Goal: Transaction & Acquisition: Book appointment/travel/reservation

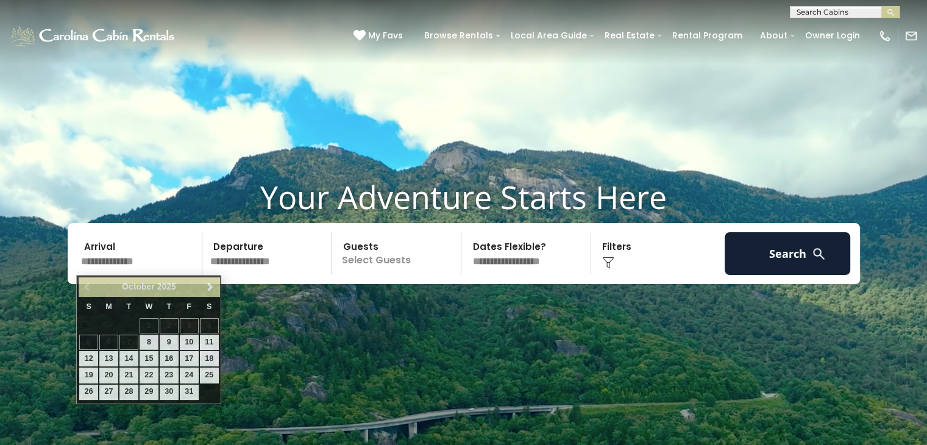
click at [110, 274] on input "text" at bounding box center [140, 253] width 126 height 43
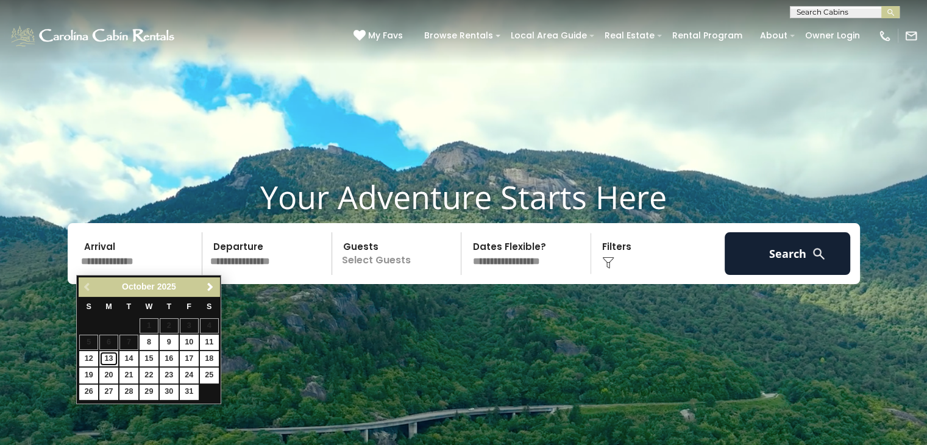
click at [107, 357] on link "13" at bounding box center [108, 358] width 19 height 15
type input "********"
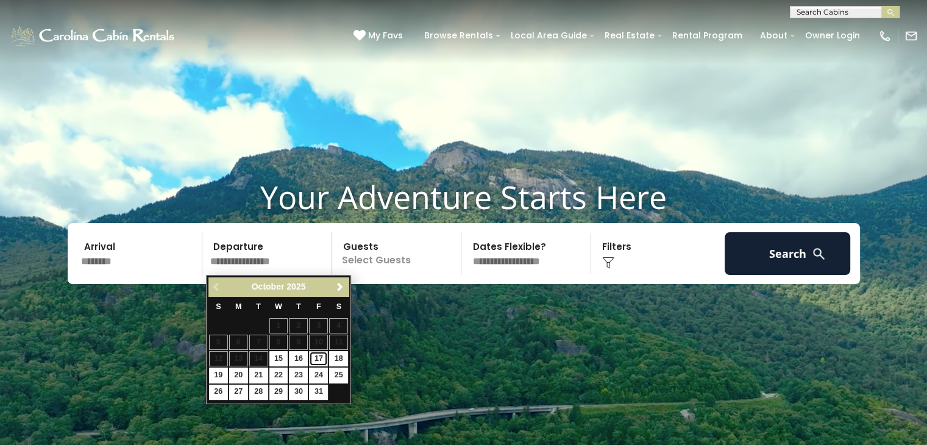
click at [317, 355] on link "17" at bounding box center [318, 358] width 19 height 15
type input "********"
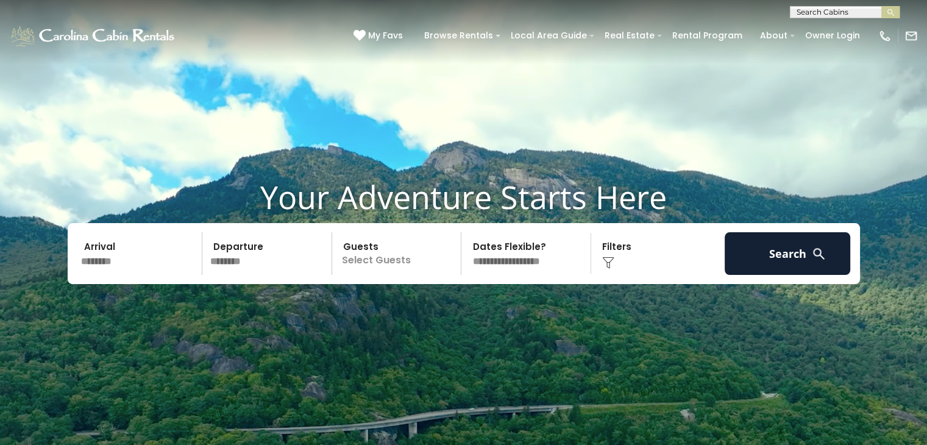
click at [416, 266] on p "Select Guests" at bounding box center [399, 253] width 126 height 43
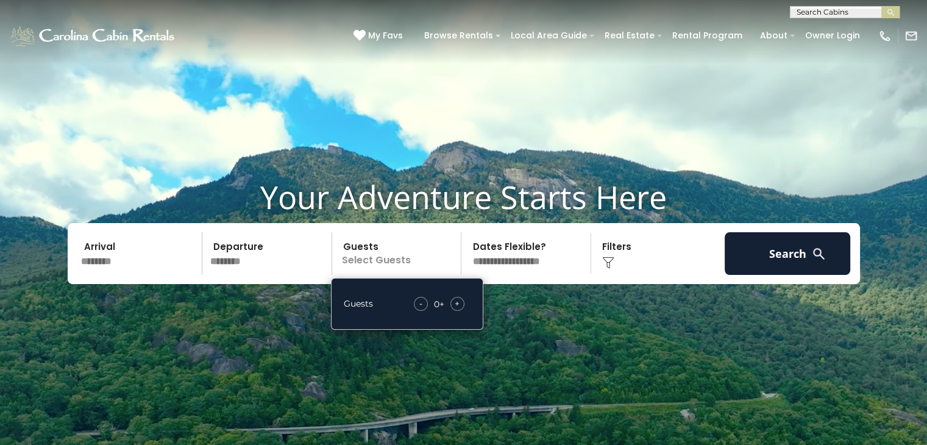
click at [457, 307] on span "+" at bounding box center [457, 304] width 5 height 12
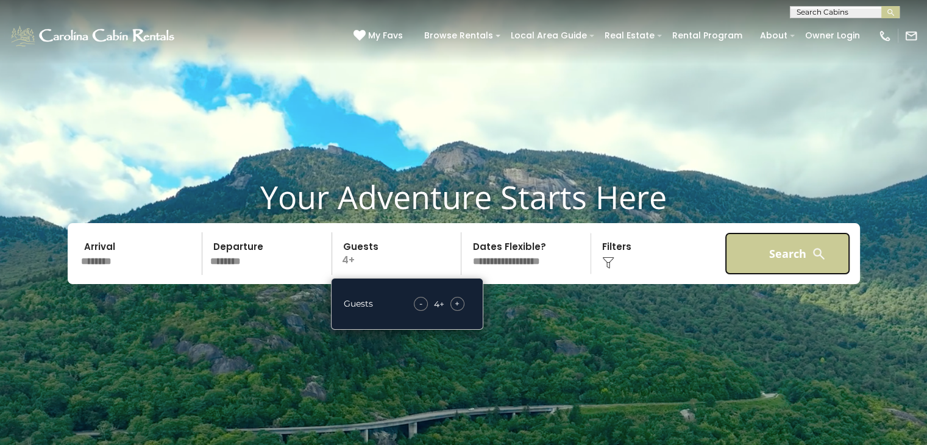
click at [783, 260] on button "Search" at bounding box center [788, 253] width 126 height 43
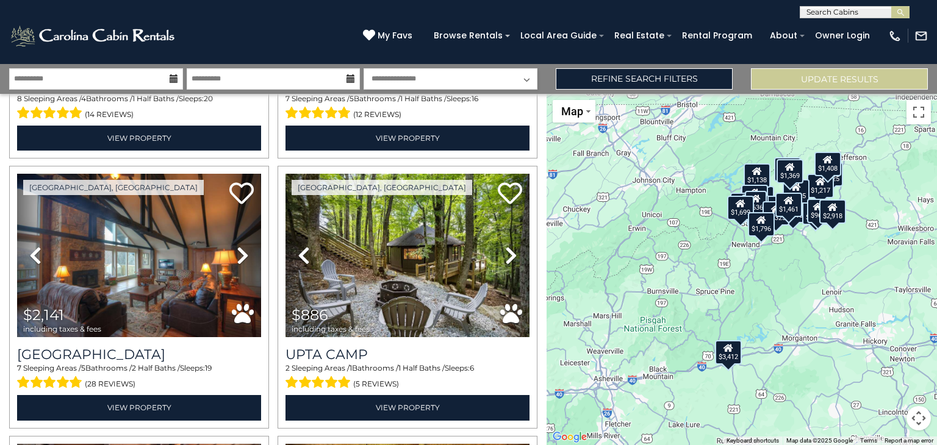
scroll to position [244, 0]
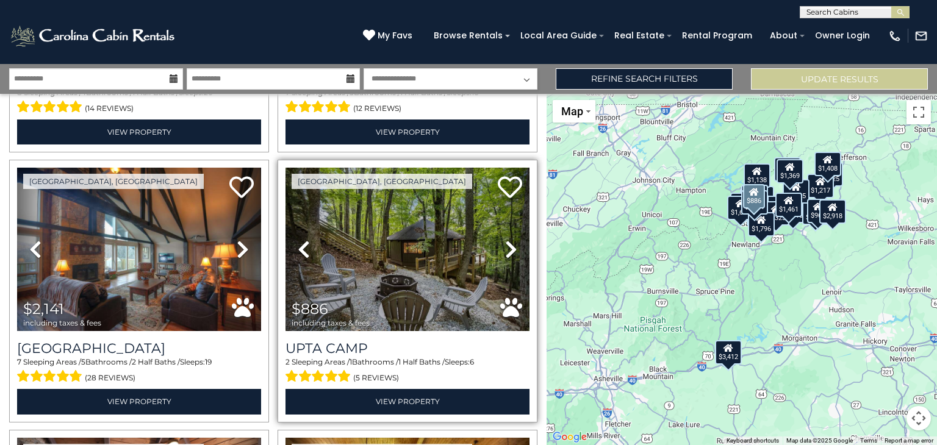
click at [505, 241] on icon at bounding box center [511, 250] width 12 height 20
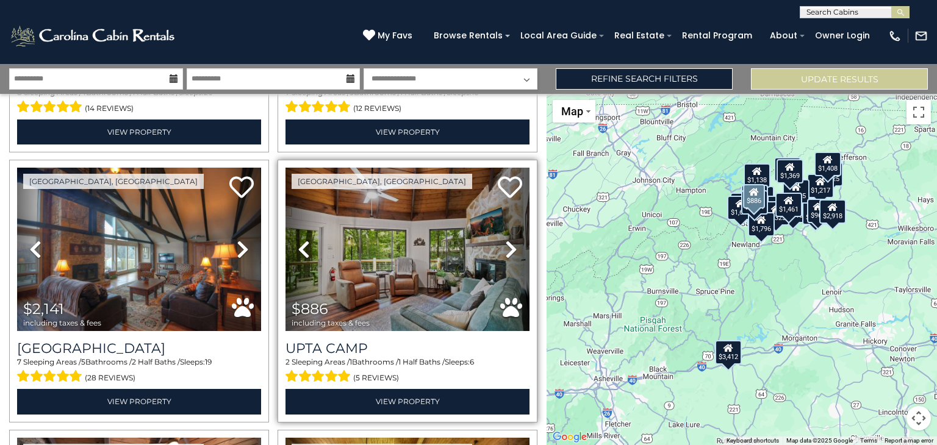
click at [505, 241] on icon at bounding box center [511, 250] width 12 height 20
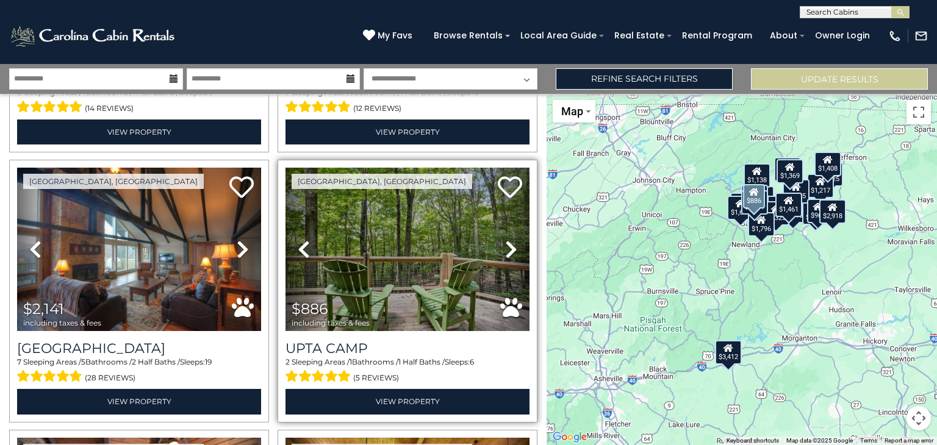
click at [505, 241] on icon at bounding box center [511, 250] width 12 height 20
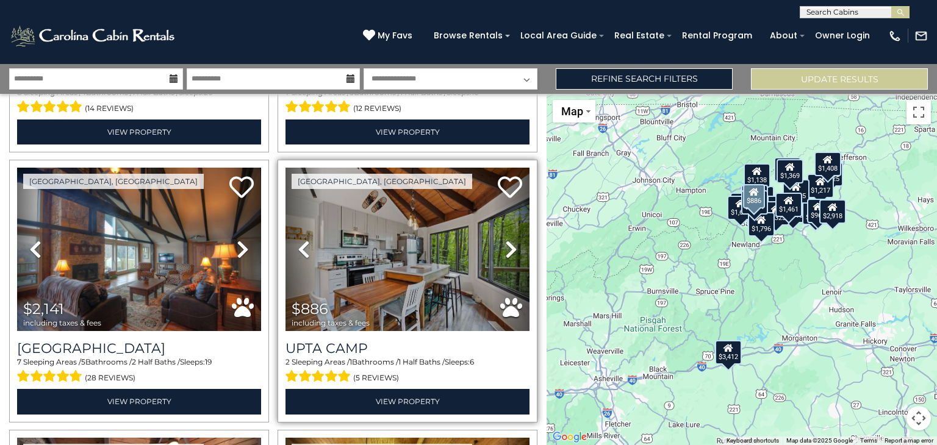
click at [505, 241] on icon at bounding box center [511, 250] width 12 height 20
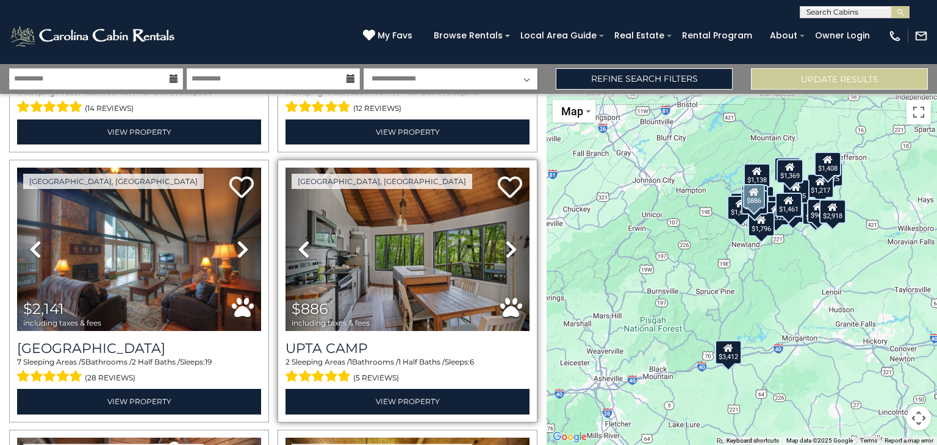
click at [505, 241] on icon at bounding box center [511, 250] width 12 height 20
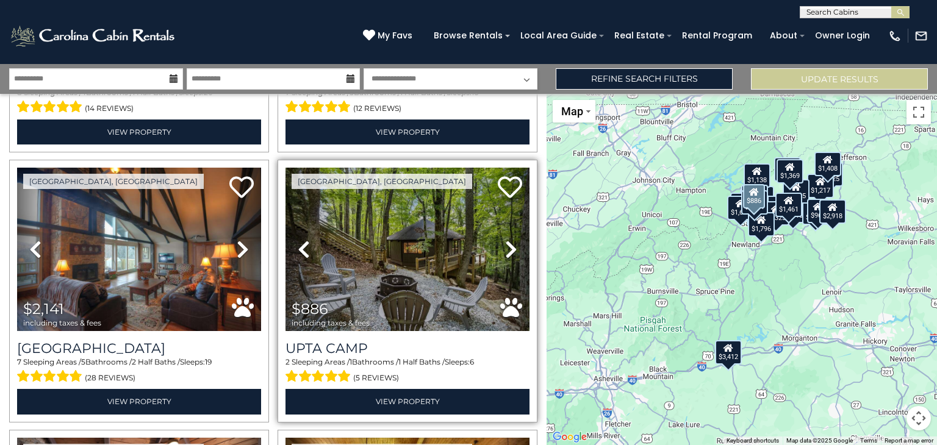
click at [505, 241] on icon at bounding box center [511, 250] width 12 height 20
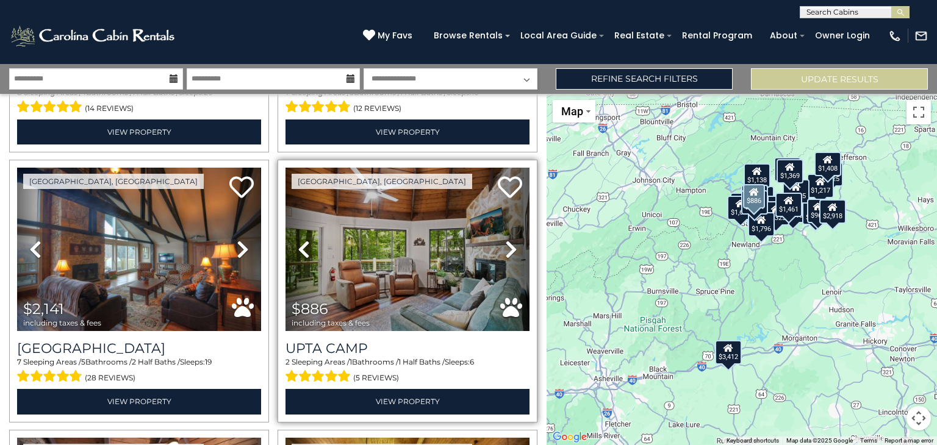
click at [505, 241] on icon at bounding box center [511, 250] width 12 height 20
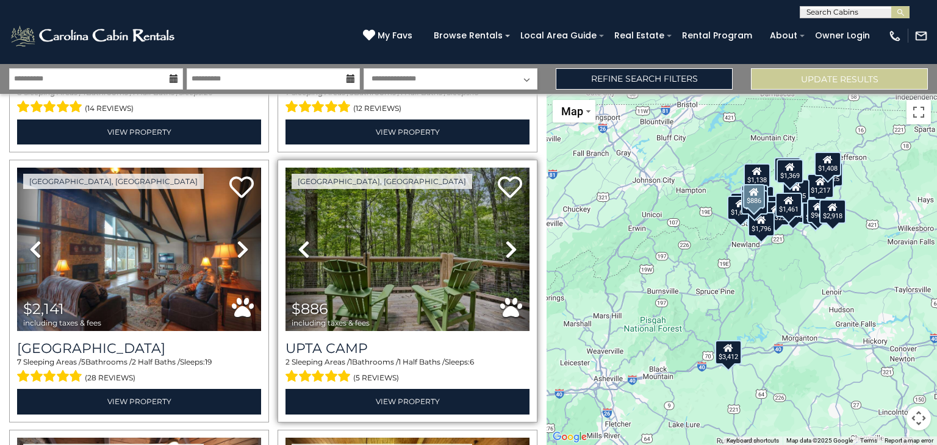
click at [505, 241] on icon at bounding box center [511, 250] width 12 height 20
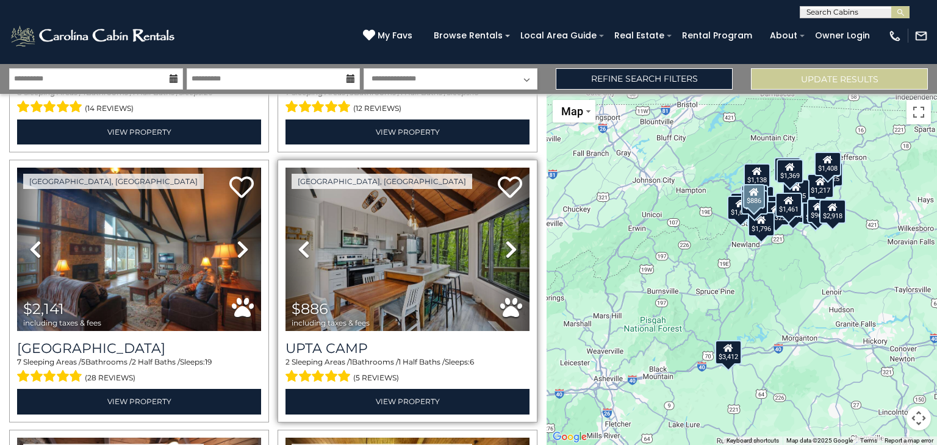
click at [505, 241] on icon at bounding box center [511, 250] width 12 height 20
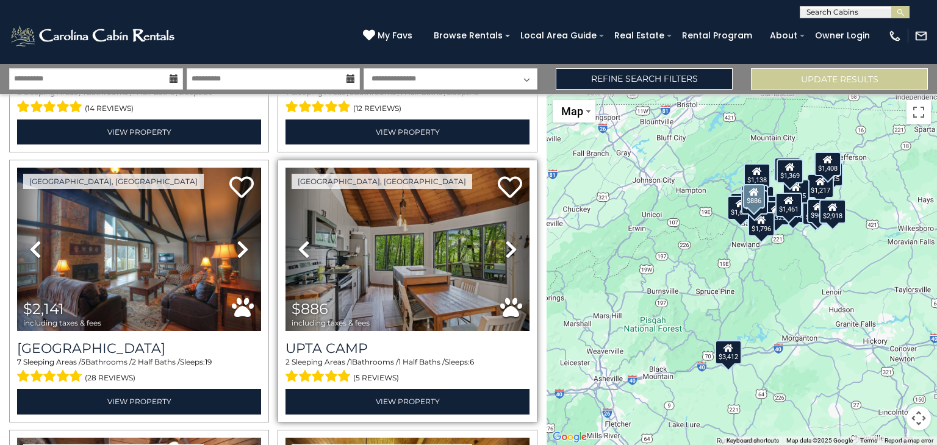
click at [505, 241] on icon at bounding box center [511, 250] width 12 height 20
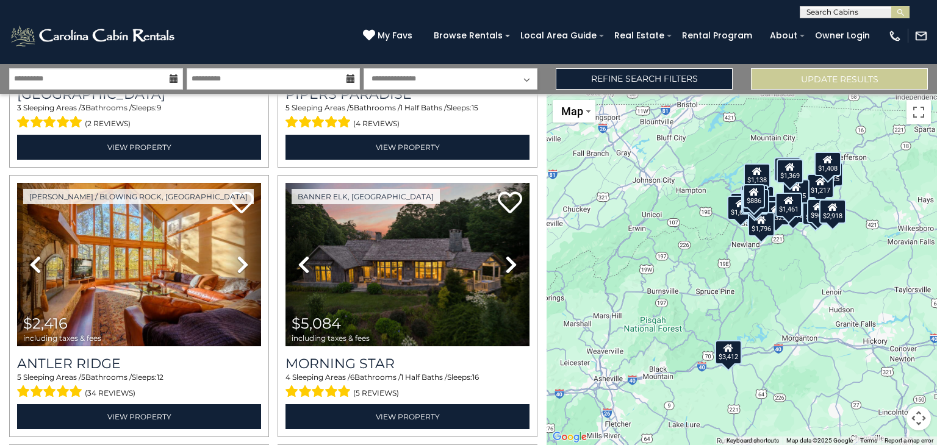
scroll to position [775, 0]
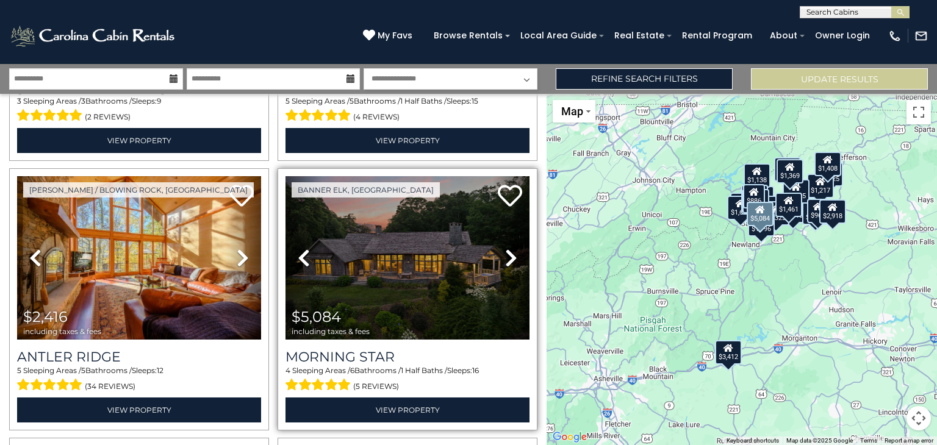
click at [506, 248] on icon at bounding box center [511, 258] width 12 height 20
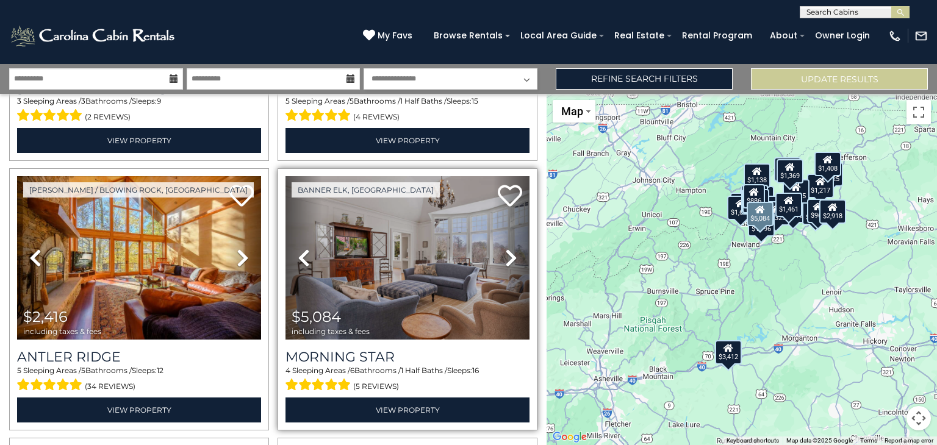
click at [506, 248] on icon at bounding box center [511, 258] width 12 height 20
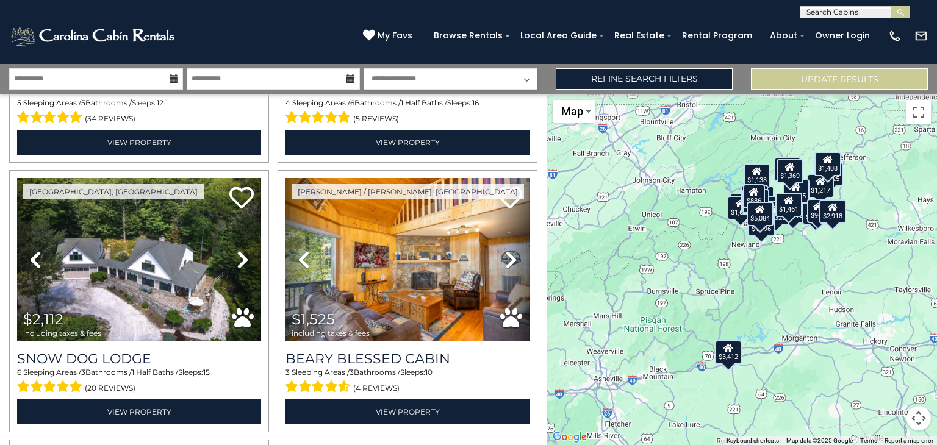
scroll to position [1085, 0]
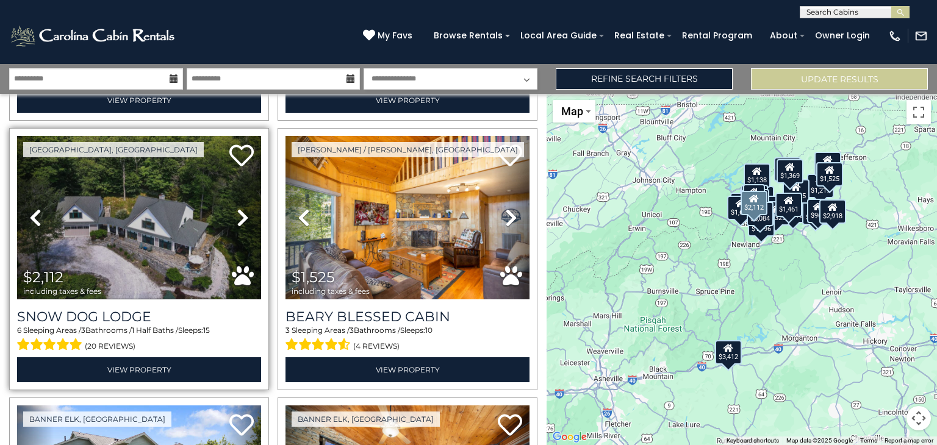
click at [237, 208] on icon at bounding box center [243, 218] width 12 height 20
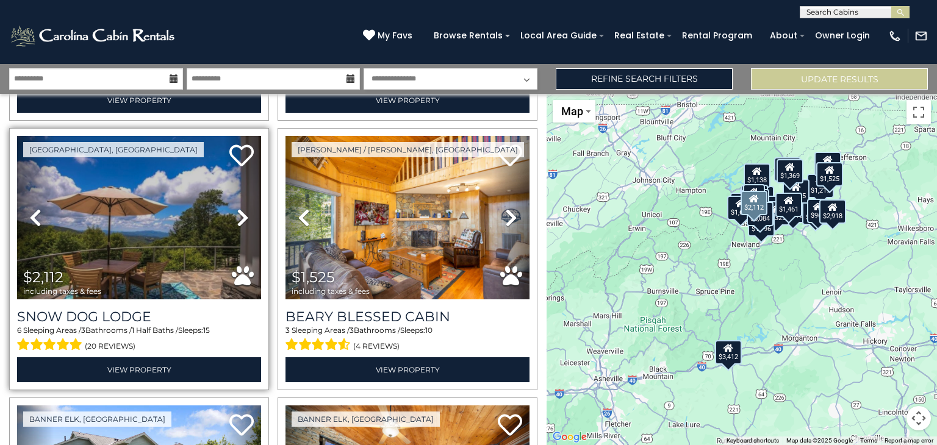
click at [237, 208] on icon at bounding box center [243, 218] width 12 height 20
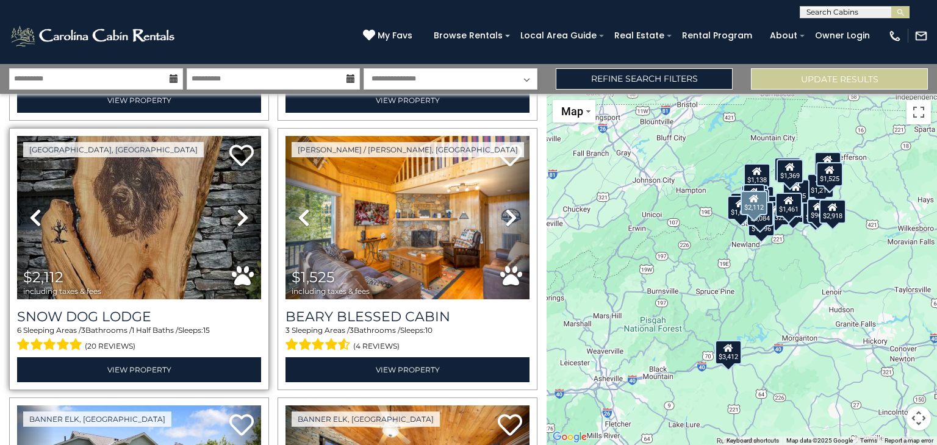
click at [237, 208] on icon at bounding box center [243, 218] width 12 height 20
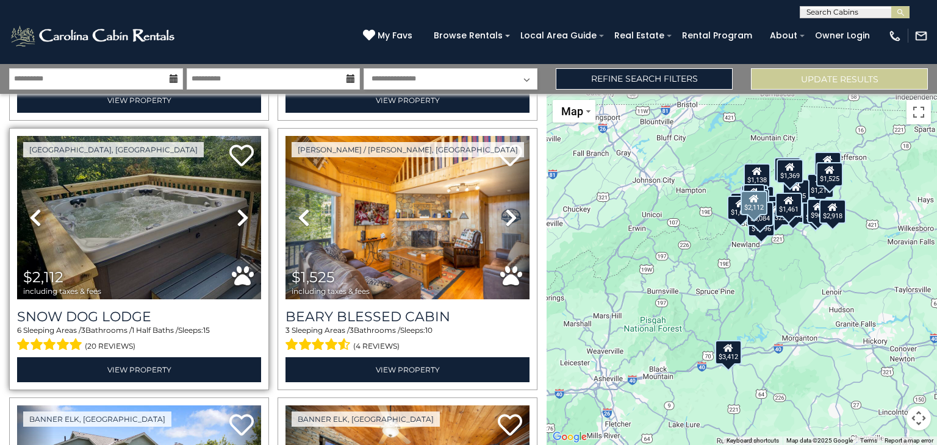
click at [237, 208] on icon at bounding box center [243, 218] width 12 height 20
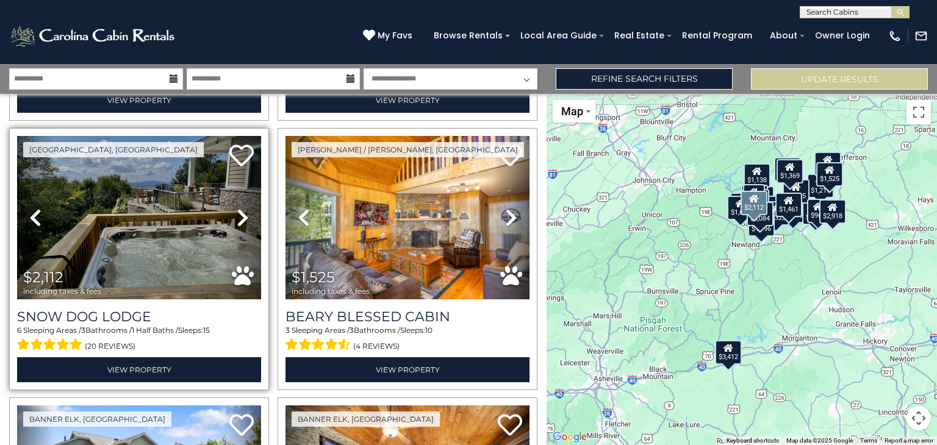
click at [237, 208] on icon at bounding box center [243, 218] width 12 height 20
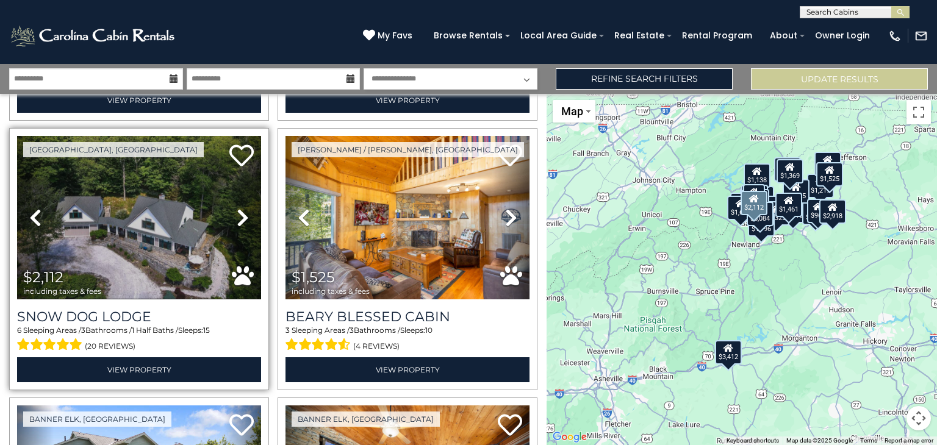
click at [237, 208] on icon at bounding box center [243, 218] width 12 height 20
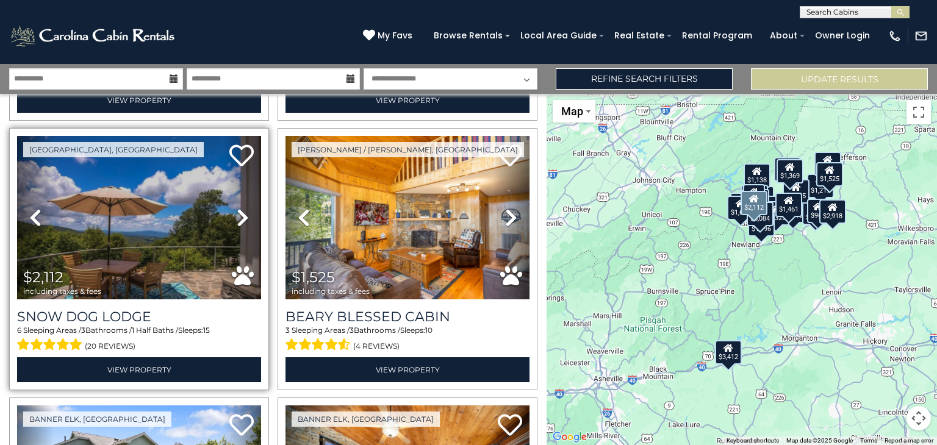
click at [237, 208] on icon at bounding box center [243, 218] width 12 height 20
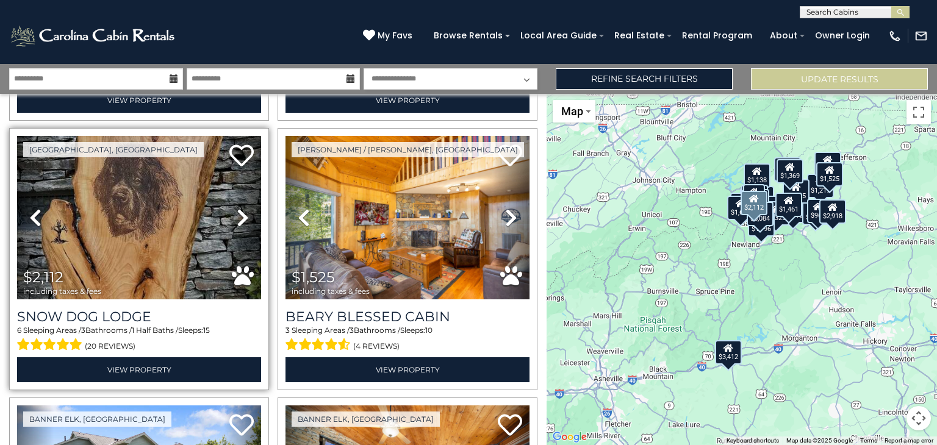
click at [237, 208] on icon at bounding box center [243, 218] width 12 height 20
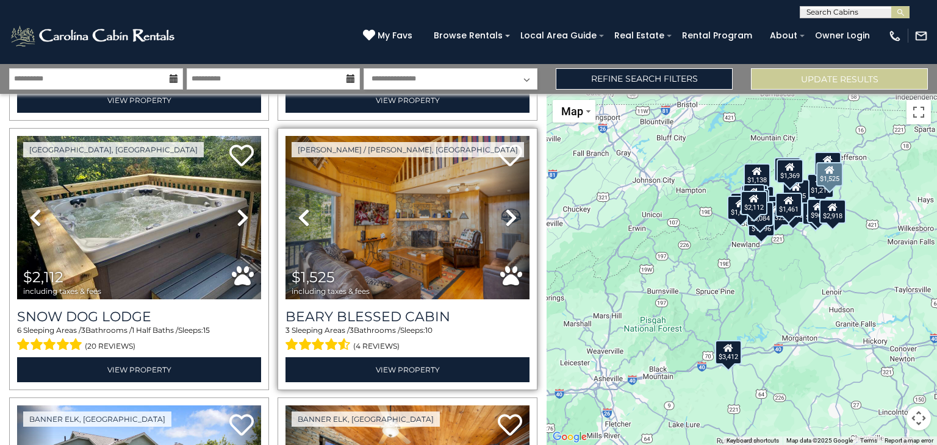
click at [506, 208] on icon at bounding box center [511, 218] width 12 height 20
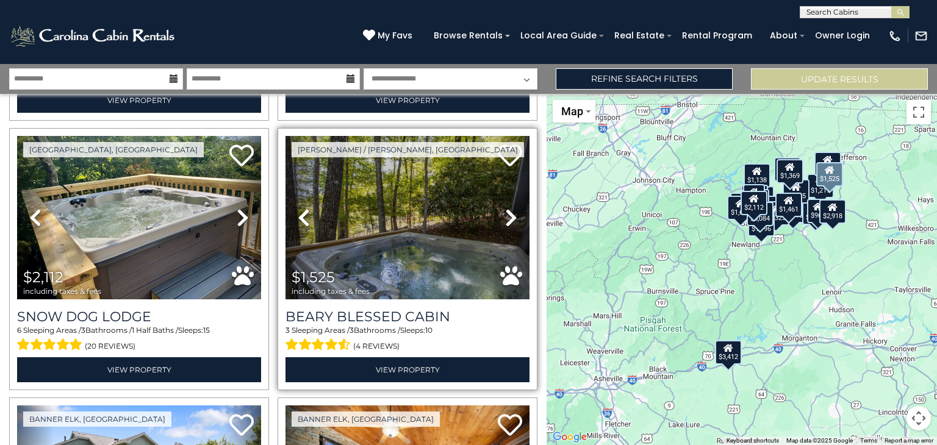
click at [506, 208] on icon at bounding box center [511, 218] width 12 height 20
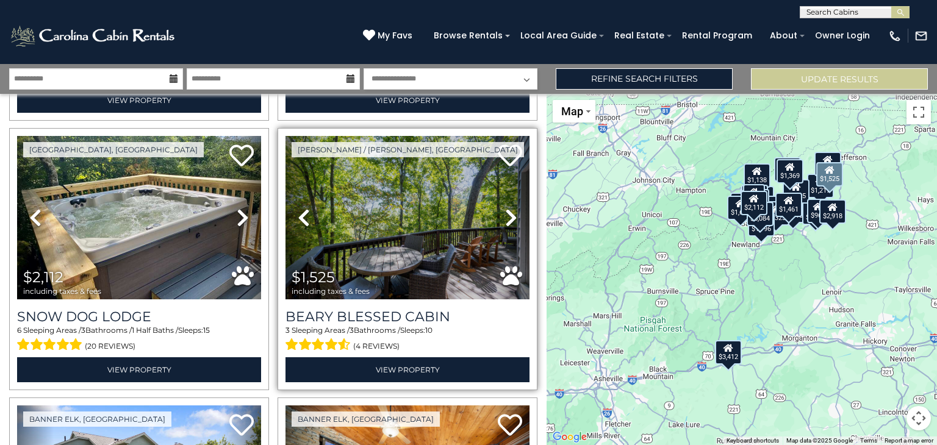
click at [506, 208] on icon at bounding box center [511, 218] width 12 height 20
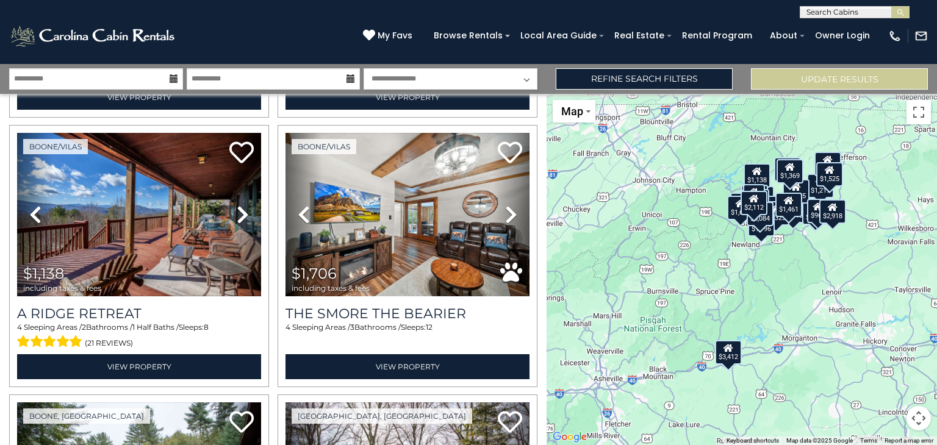
scroll to position [1633, 0]
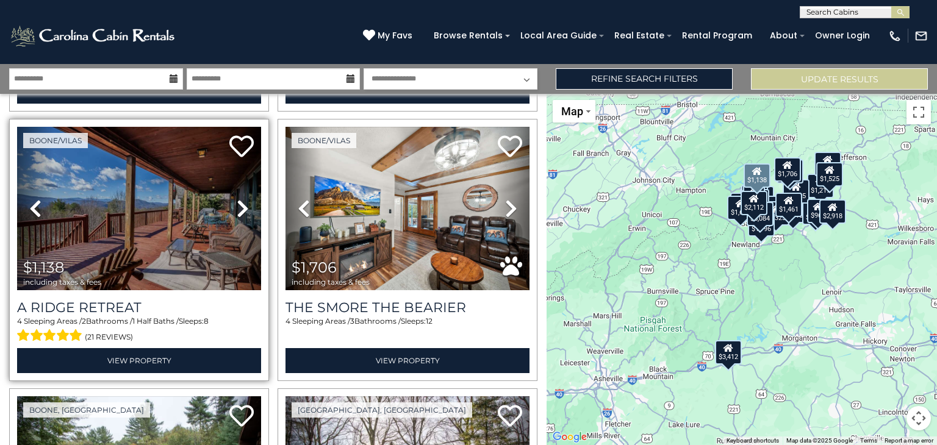
click at [246, 187] on link "Next" at bounding box center [242, 208] width 37 height 163
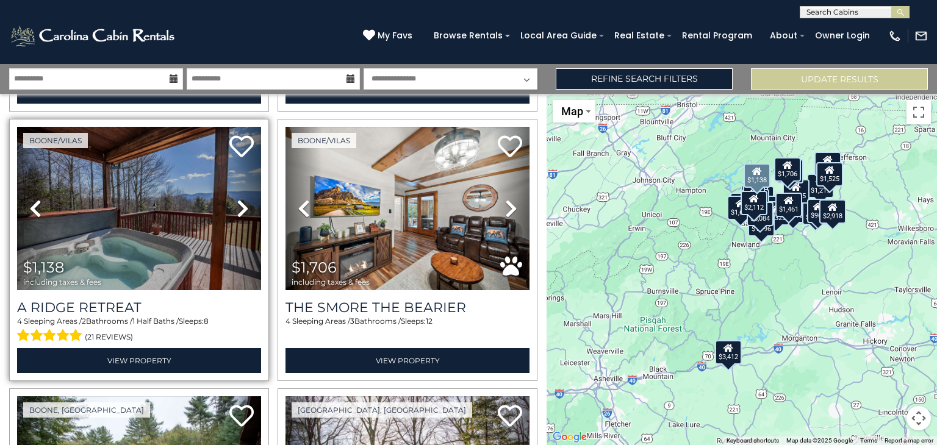
click at [246, 187] on link "Next" at bounding box center [242, 208] width 37 height 163
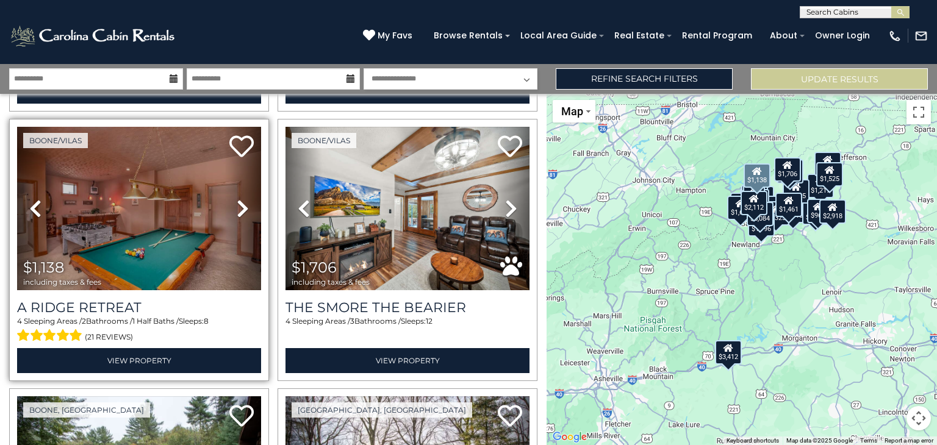
click at [246, 187] on link "Next" at bounding box center [242, 208] width 37 height 163
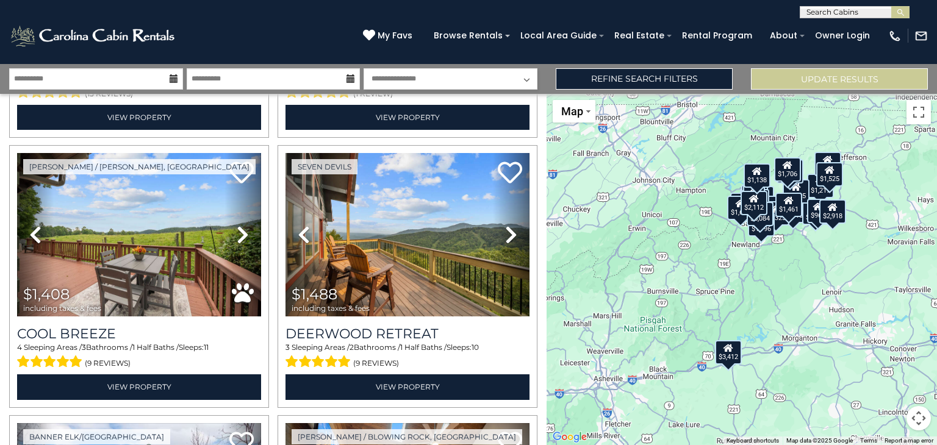
scroll to position [2153, 0]
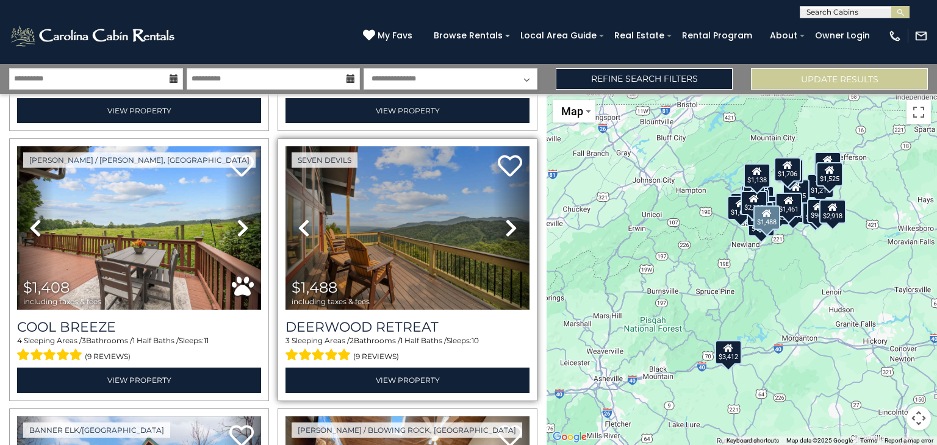
click at [505, 224] on link "Next" at bounding box center [511, 227] width 37 height 163
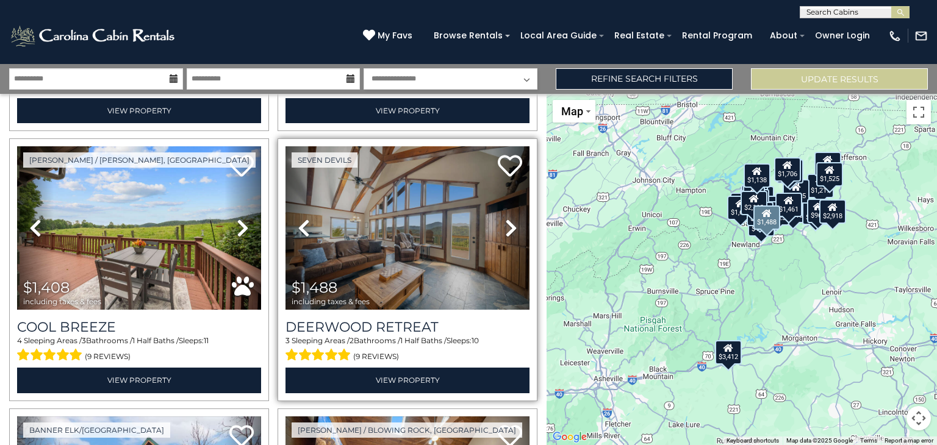
click at [505, 218] on icon at bounding box center [511, 228] width 12 height 20
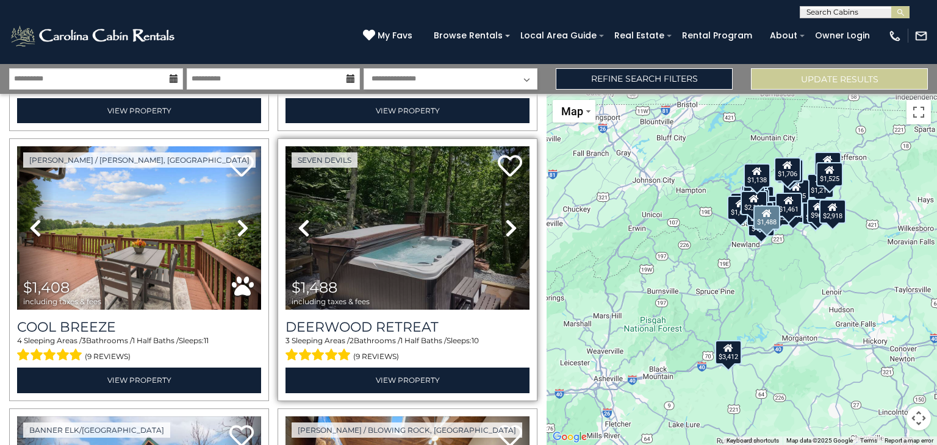
click at [505, 218] on icon at bounding box center [511, 228] width 12 height 20
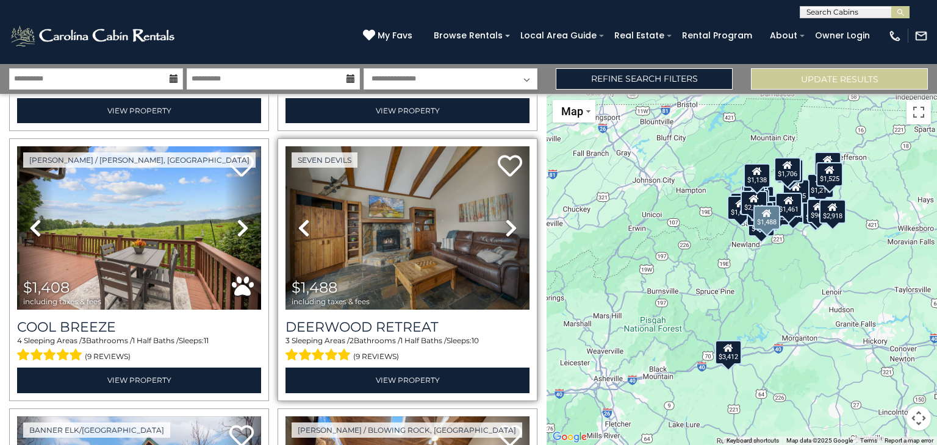
click at [505, 218] on icon at bounding box center [511, 228] width 12 height 20
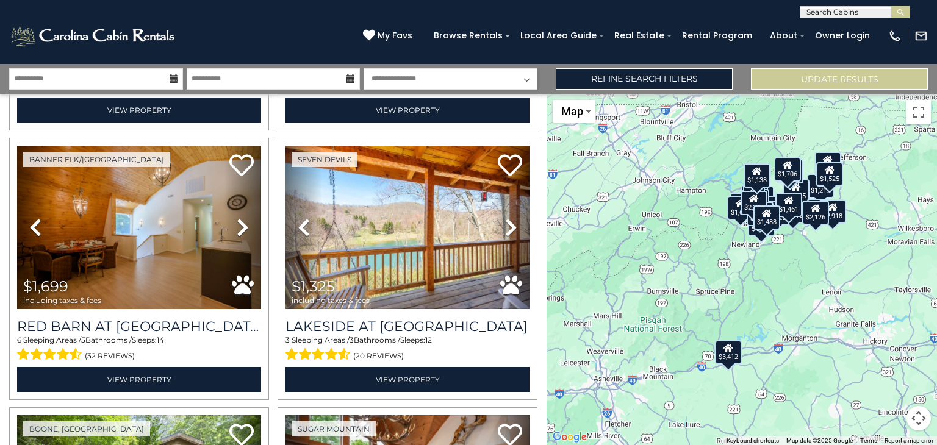
scroll to position [3520, 0]
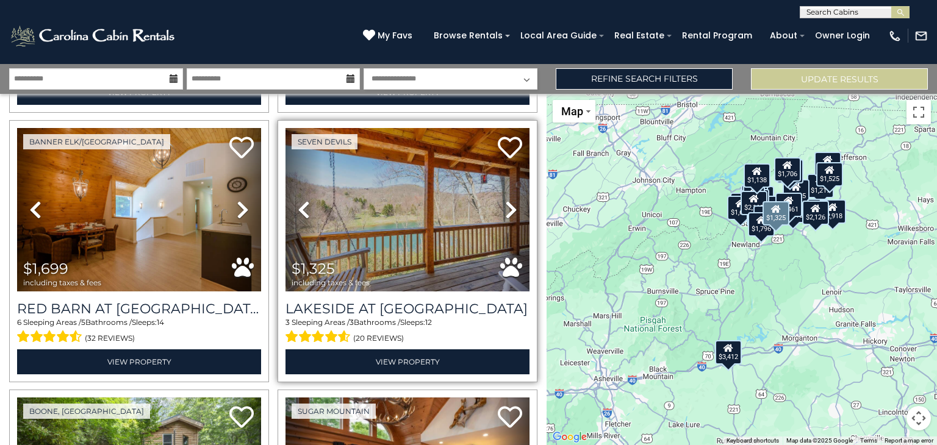
click at [507, 200] on icon at bounding box center [511, 210] width 12 height 20
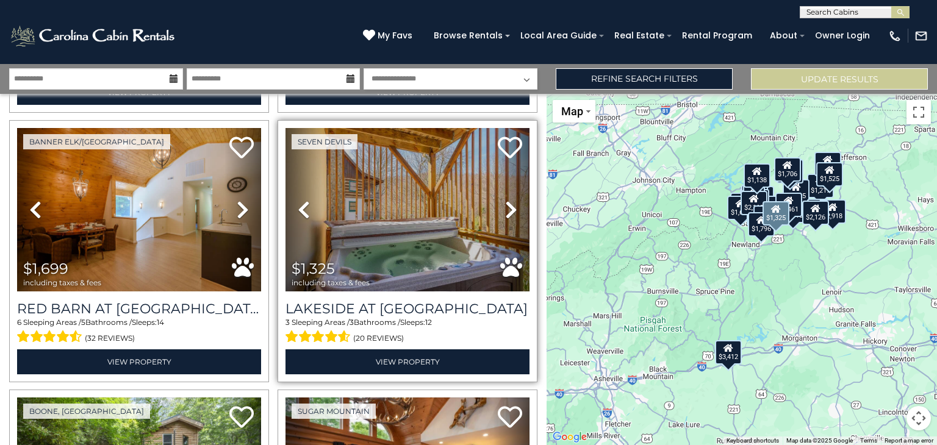
click at [507, 200] on icon at bounding box center [511, 210] width 12 height 20
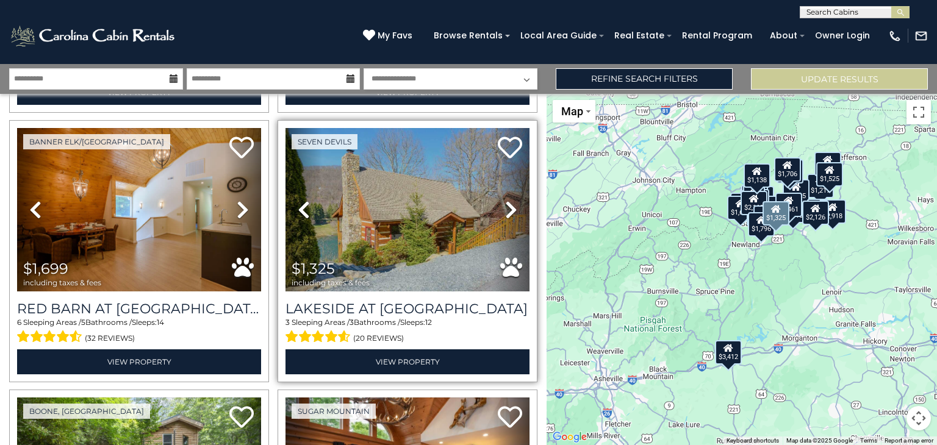
click at [507, 200] on icon at bounding box center [511, 210] width 12 height 20
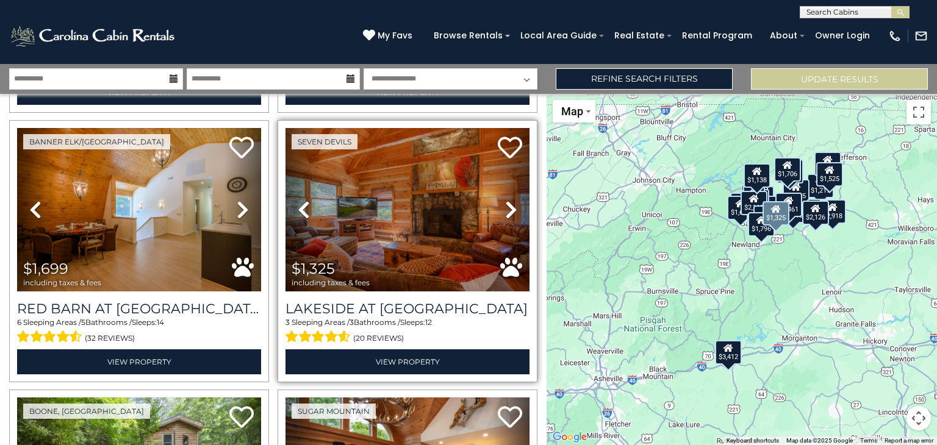
click at [507, 200] on icon at bounding box center [511, 210] width 12 height 20
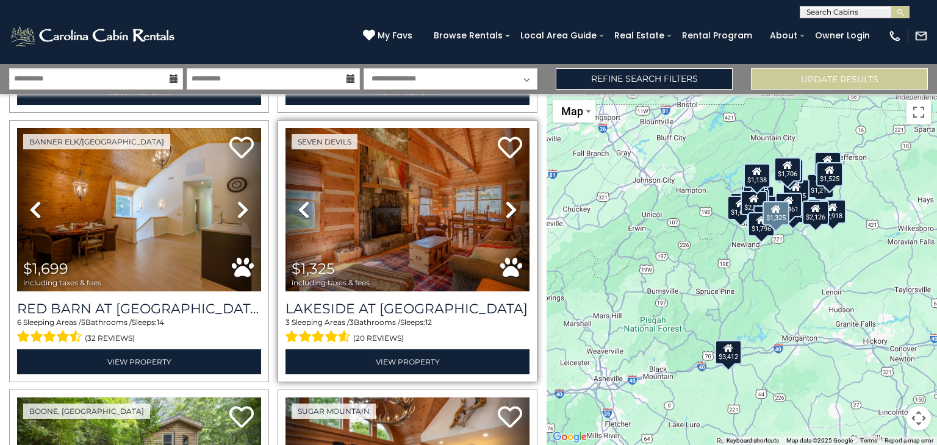
click at [507, 200] on icon at bounding box center [511, 210] width 12 height 20
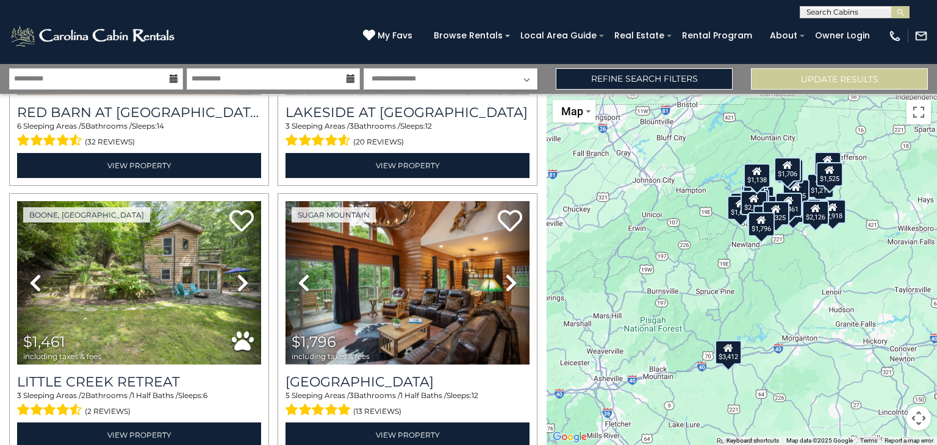
scroll to position [3769, 0]
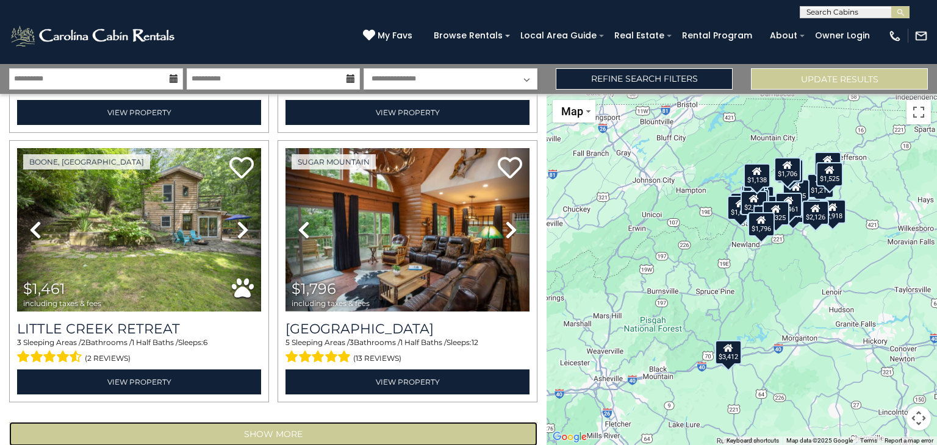
click at [506, 422] on button "Show More" at bounding box center [273, 434] width 528 height 24
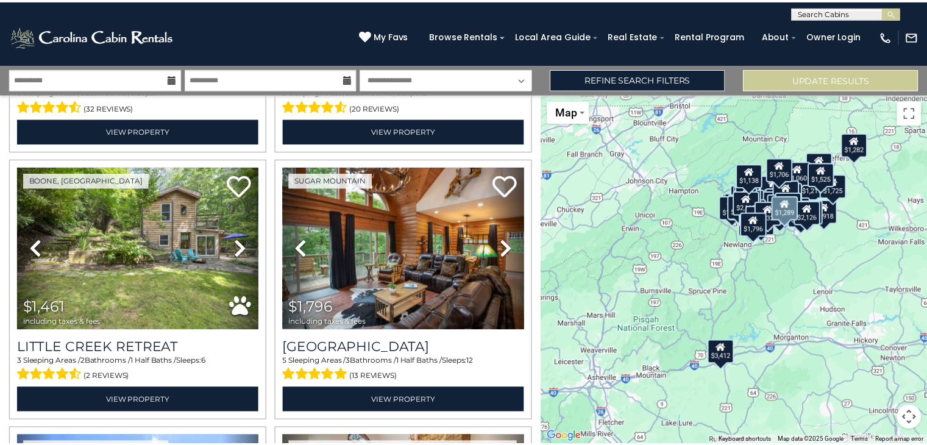
scroll to position [3769, 0]
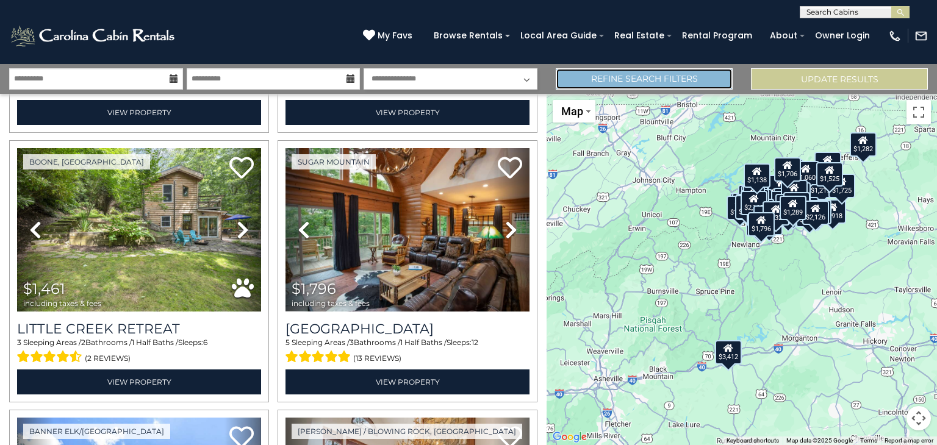
click at [643, 73] on link "Refine Search Filters" at bounding box center [643, 78] width 177 height 21
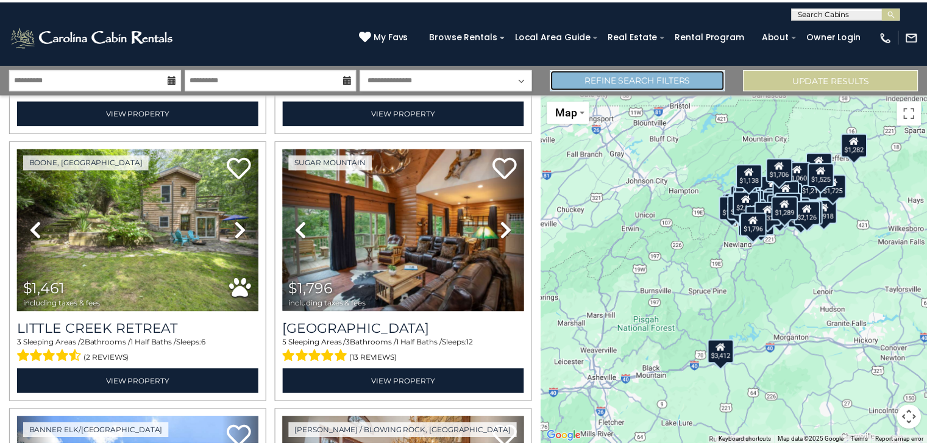
scroll to position [3744, 0]
